Goal: Find specific page/section: Find specific page/section

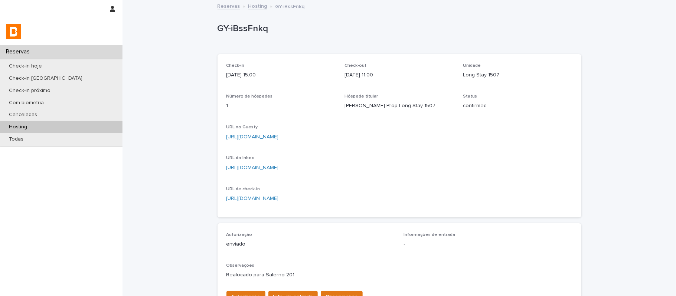
click at [72, 129] on div "Hosting" at bounding box center [61, 127] width 123 height 12
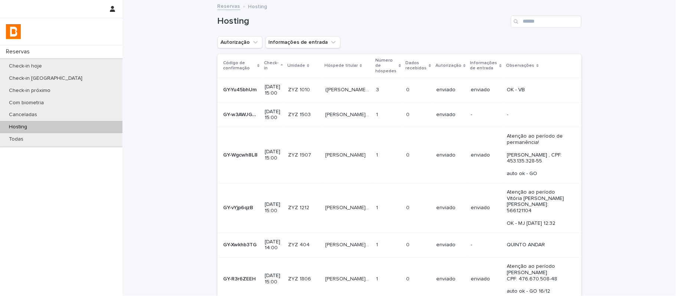
click at [543, 27] on div "Hosting" at bounding box center [400, 19] width 364 height 36
click at [543, 25] on input "Search" at bounding box center [546, 22] width 71 height 12
paste input "**********"
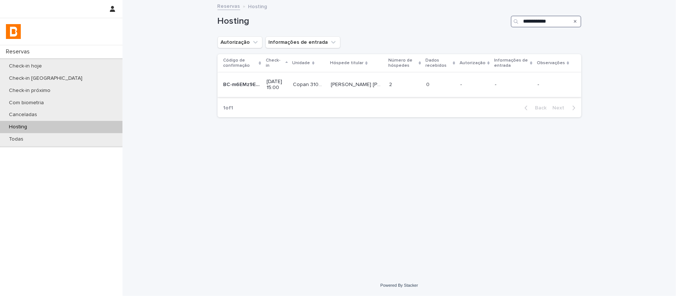
type input "**********"
click at [365, 85] on p "[PERSON_NAME] [PERSON_NAME]" at bounding box center [358, 84] width 54 height 8
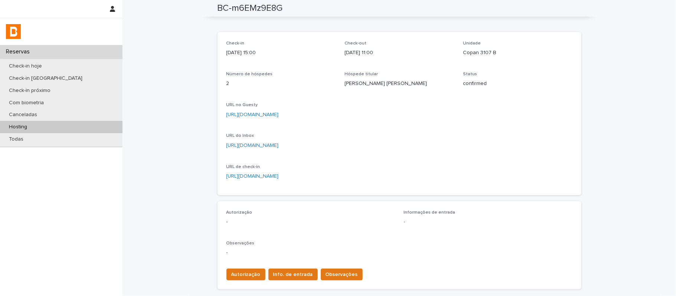
scroll to position [21, 0]
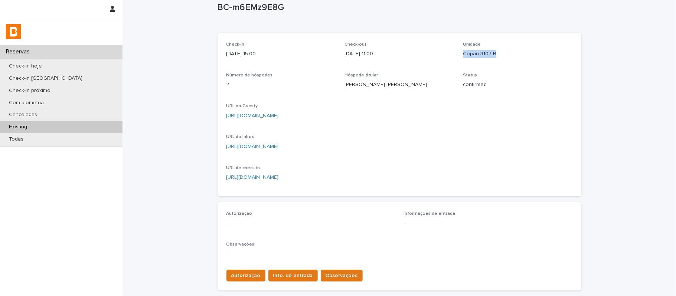
drag, startPoint x: 500, startPoint y: 55, endPoint x: 460, endPoint y: 54, distance: 40.1
click at [463, 54] on p "Copan 3107 B" at bounding box center [518, 54] width 110 height 8
copy p "Copan 3107 B"
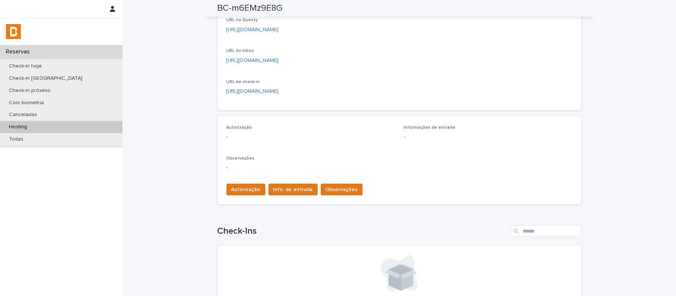
scroll to position [8, 0]
